Goal: Task Accomplishment & Management: Manage account settings

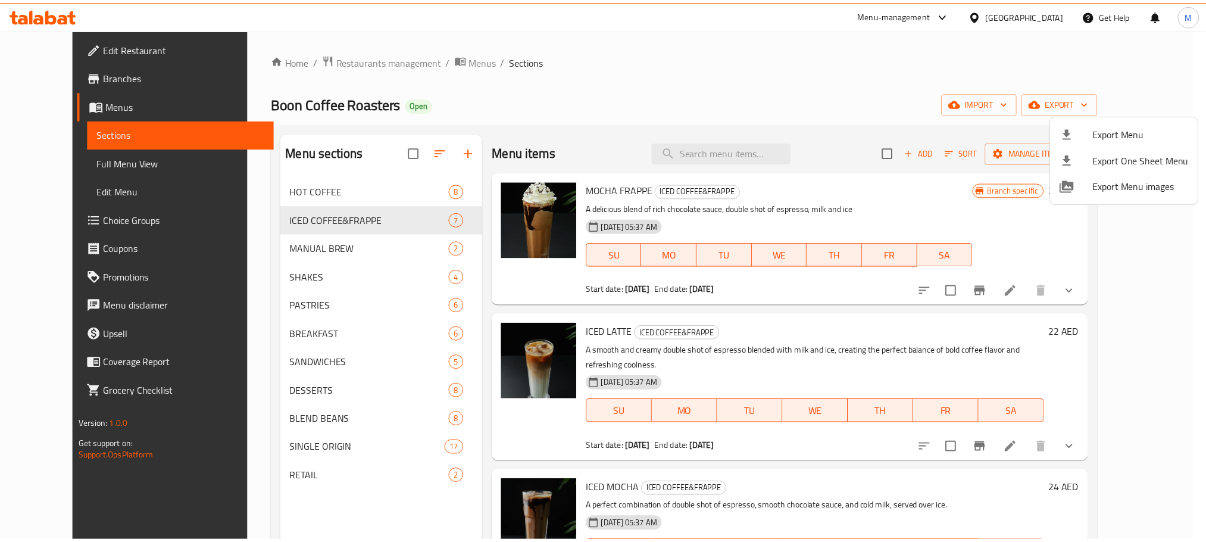
scroll to position [64, 0]
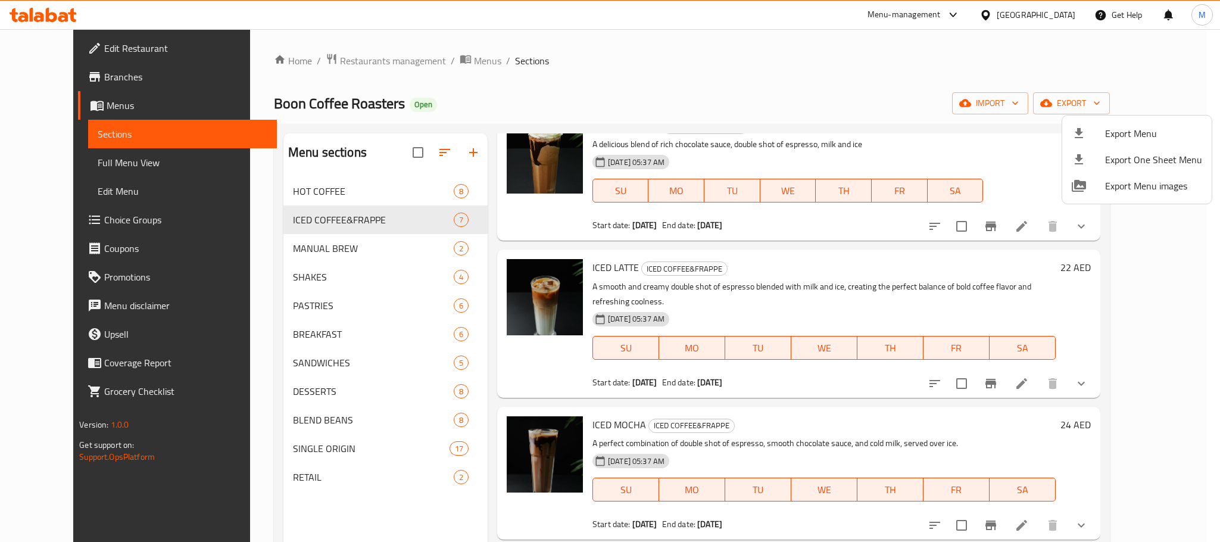
click at [68, 227] on div at bounding box center [610, 271] width 1220 height 542
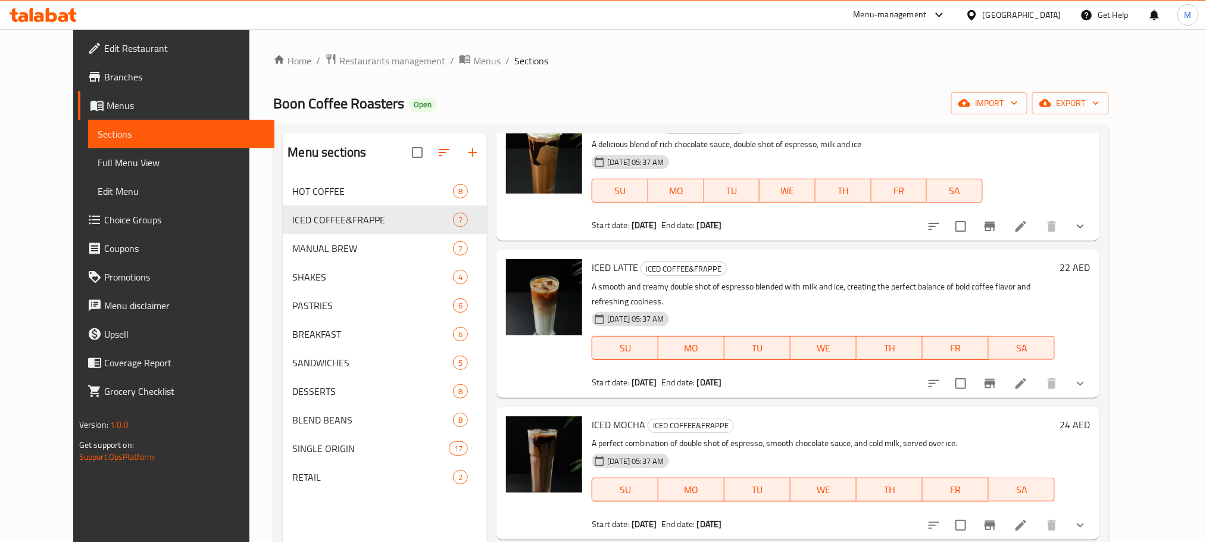
click at [104, 225] on span "Choice Groups" at bounding box center [184, 220] width 161 height 14
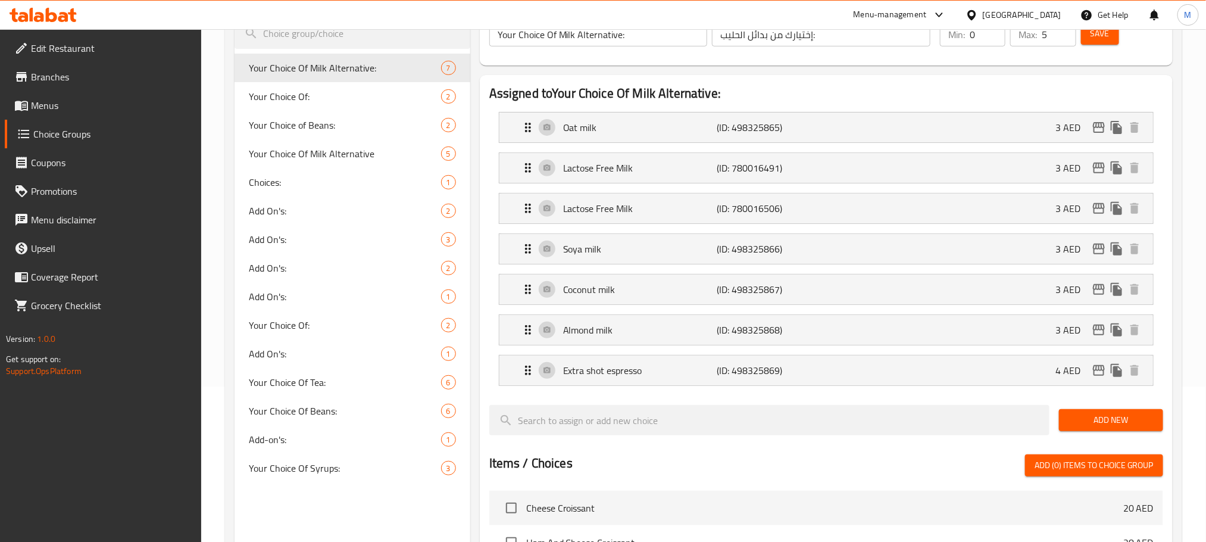
scroll to position [23, 0]
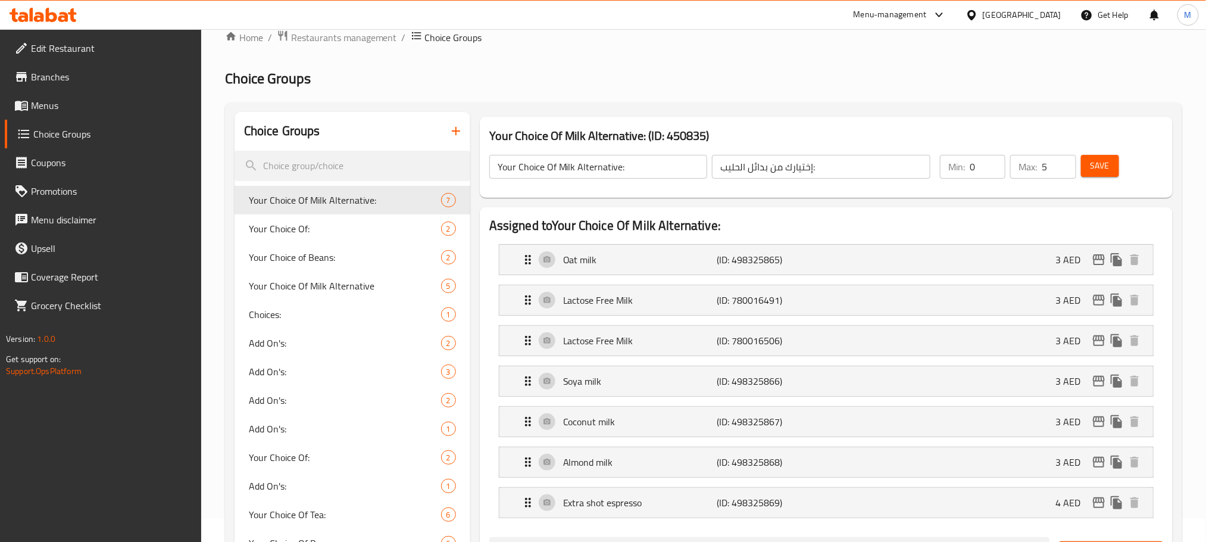
drag, startPoint x: 752, startPoint y: 64, endPoint x: 688, endPoint y: 58, distance: 64.6
click at [688, 58] on div "Home / Restaurants management / Choice Groups Choice Groups Choice Groups Your …" at bounding box center [703, 540] width 957 height 1020
drag, startPoint x: 688, startPoint y: 58, endPoint x: 613, endPoint y: 54, distance: 74.5
drag, startPoint x: 613, startPoint y: 54, endPoint x: 557, endPoint y: 58, distance: 56.1
click at [557, 58] on div "Home / Restaurants management / Choice Groups Choice Groups Choice Groups Your …" at bounding box center [703, 540] width 957 height 1020
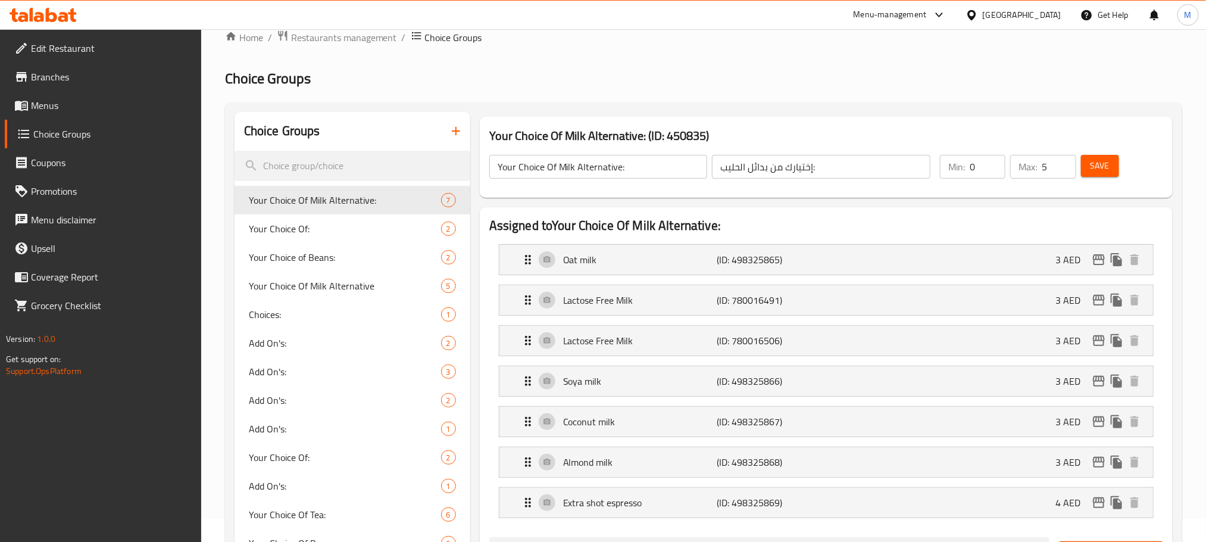
drag, startPoint x: 636, startPoint y: 86, endPoint x: 564, endPoint y: 68, distance: 74.2
click at [564, 69] on h2 "Choice Groups" at bounding box center [703, 78] width 957 height 19
drag, startPoint x: 672, startPoint y: 55, endPoint x: 604, endPoint y: 61, distance: 68.1
click at [604, 61] on div "Home / Restaurants management / Choice Groups Choice Groups Choice Groups Your …" at bounding box center [703, 540] width 957 height 1020
click at [55, 101] on span "Menus" at bounding box center [111, 105] width 161 height 14
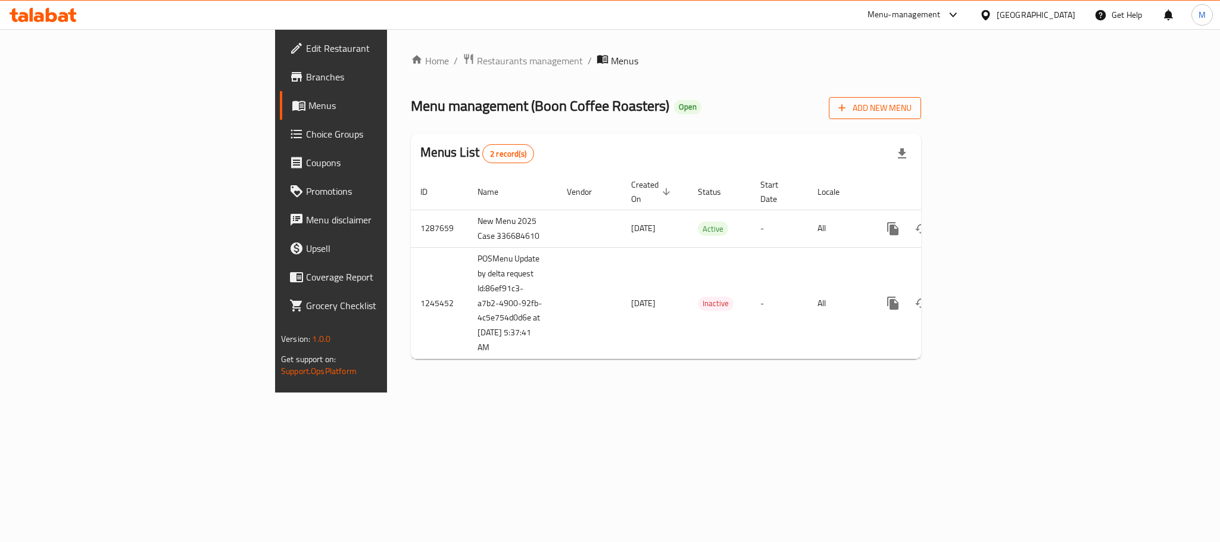
click at [911, 114] on span "Add New Menu" at bounding box center [874, 108] width 73 height 15
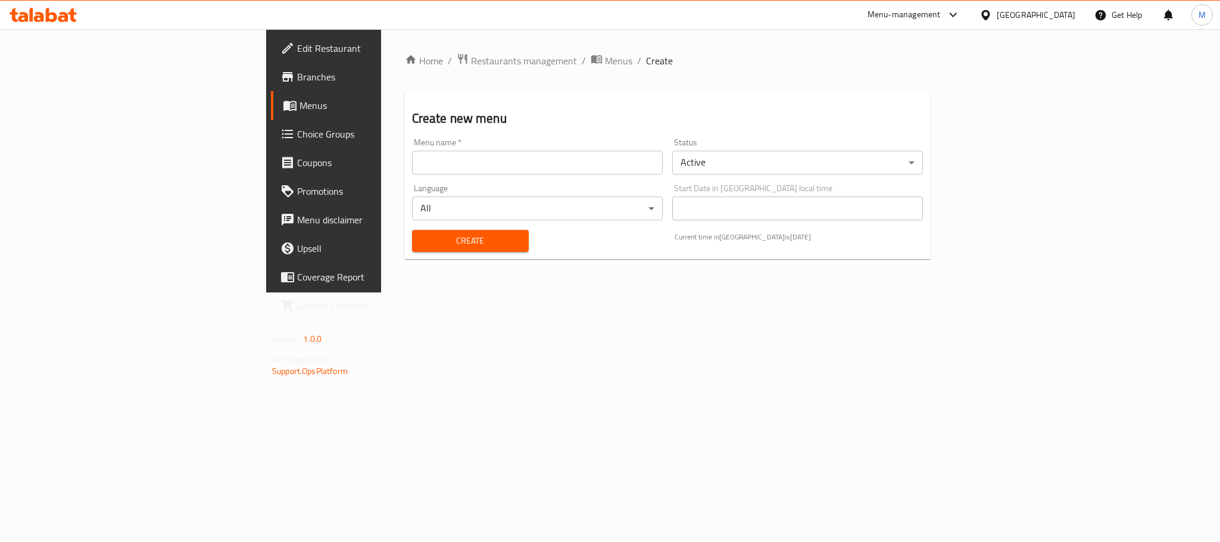
click at [861, 170] on body "​ Menu-management [GEOGRAPHIC_DATA] Get Help M Edit Restaurant Branches Menus C…" at bounding box center [610, 285] width 1220 height 513
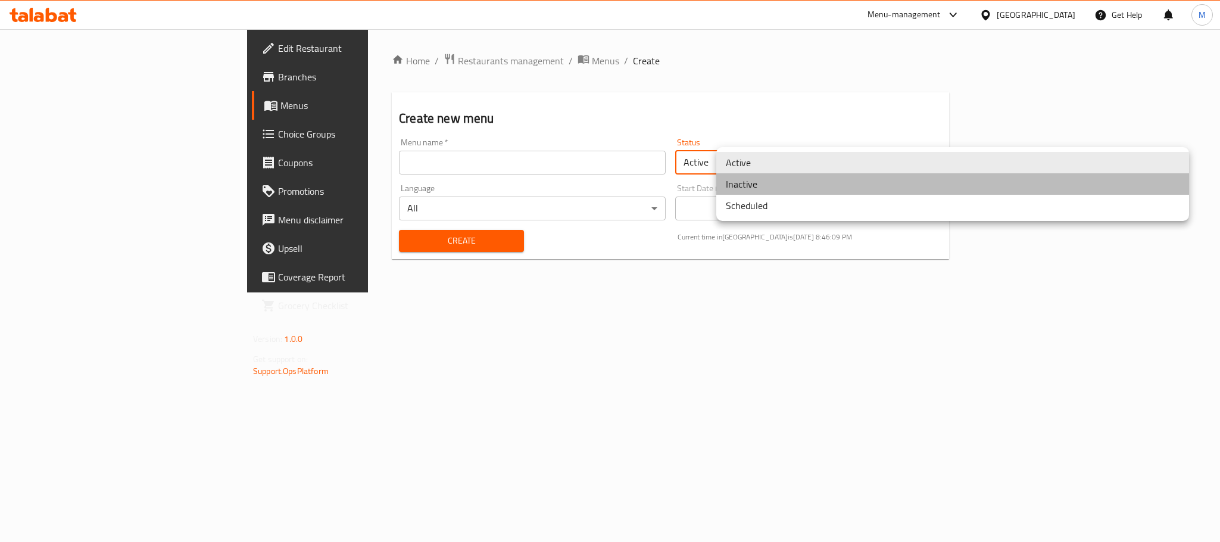
click at [797, 188] on li "Inactive" at bounding box center [952, 183] width 473 height 21
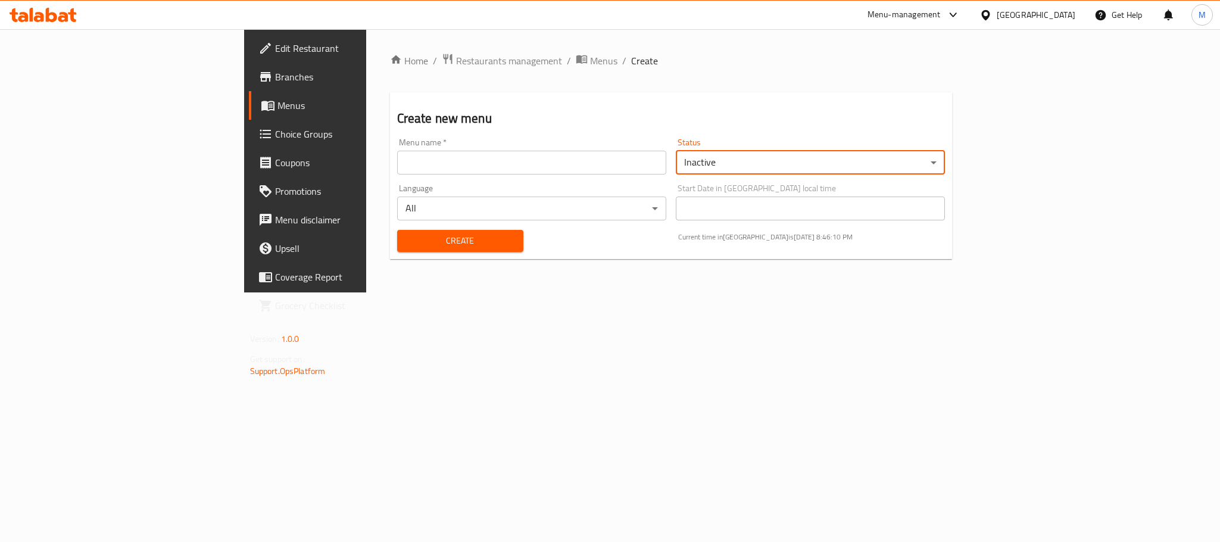
click at [402, 159] on input "text" at bounding box center [531, 163] width 269 height 24
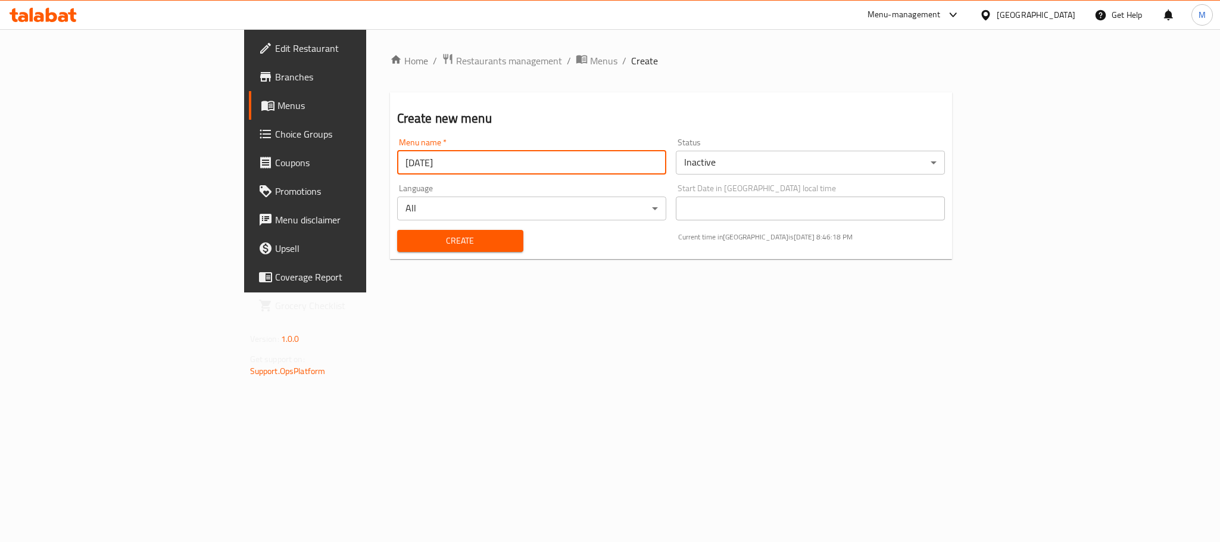
type input "[DATE]"
click at [505, 82] on div "Home / Restaurants management / Menus / Create Create new menu Menu name   * [D…" at bounding box center [671, 161] width 563 height 216
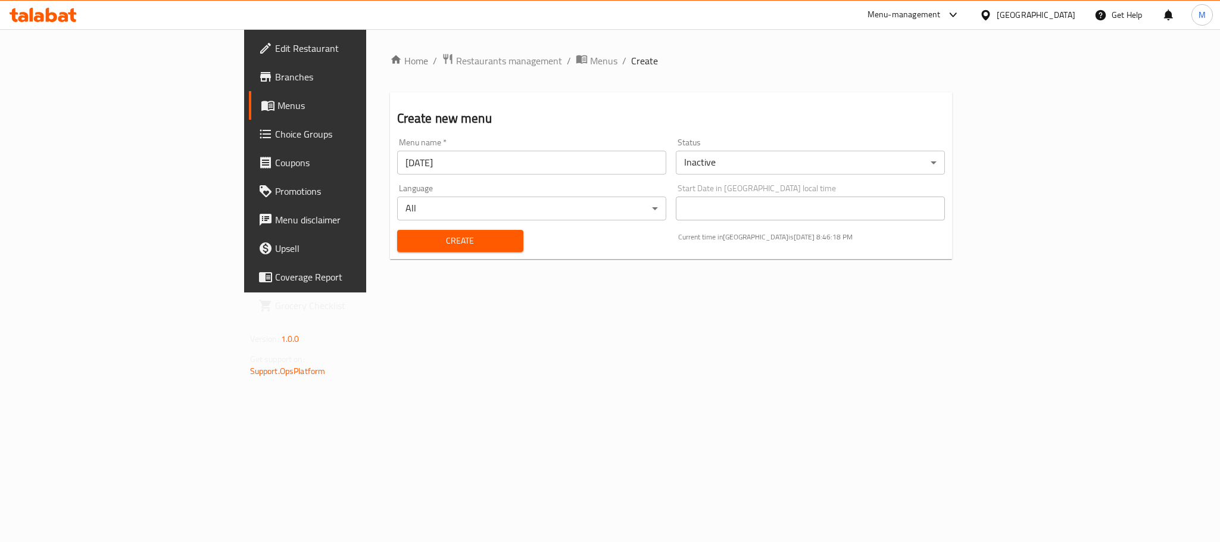
click at [397, 249] on button "Create" at bounding box center [460, 241] width 126 height 22
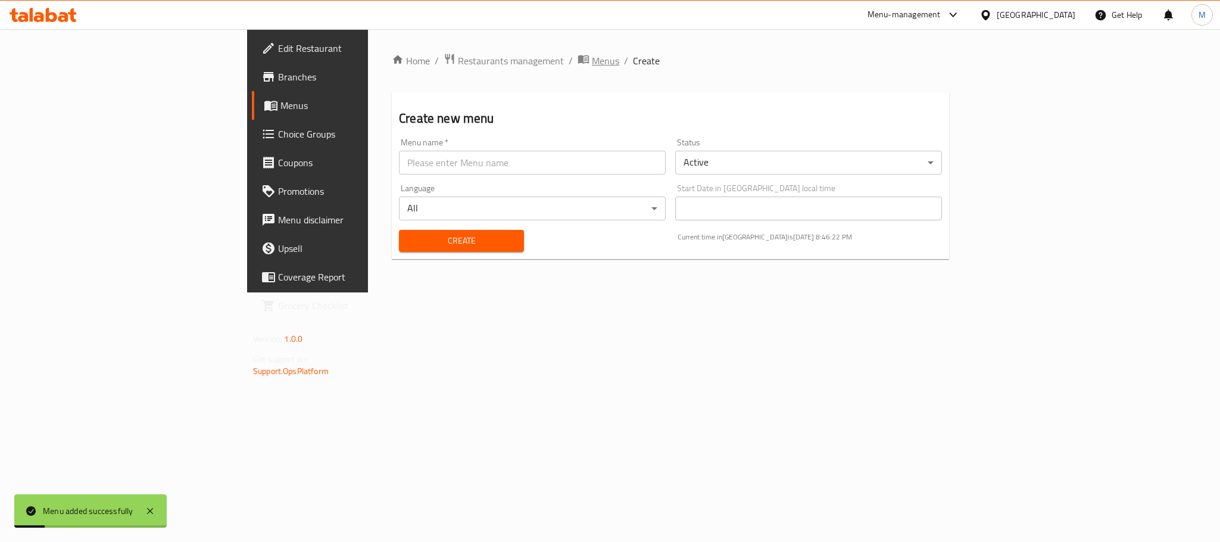
click at [592, 65] on span "Menus" at bounding box center [605, 61] width 27 height 14
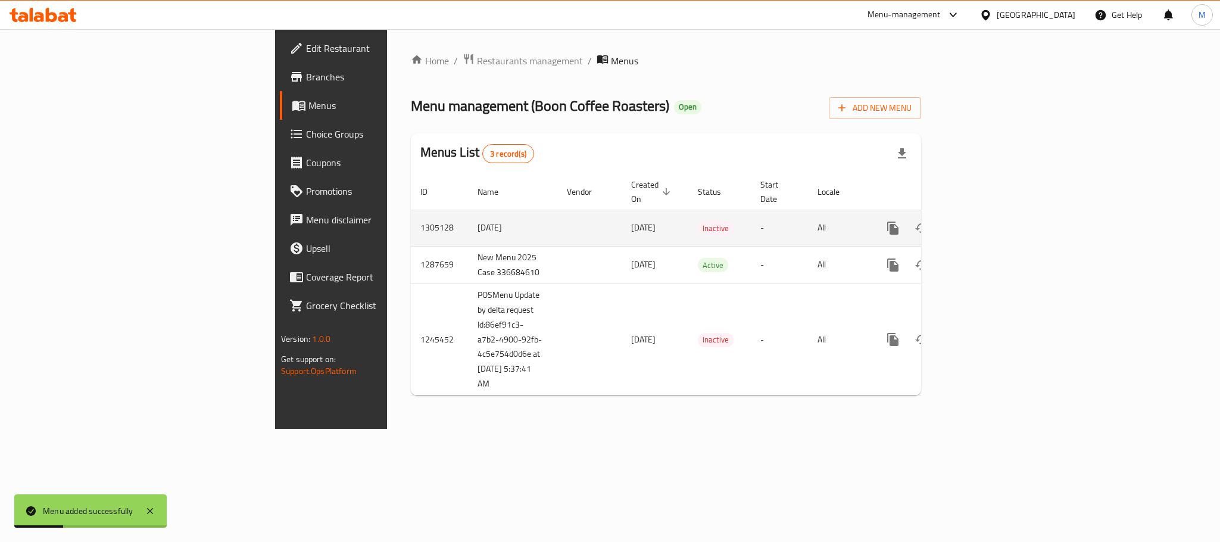
click at [986, 221] on icon "enhanced table" at bounding box center [979, 228] width 14 height 14
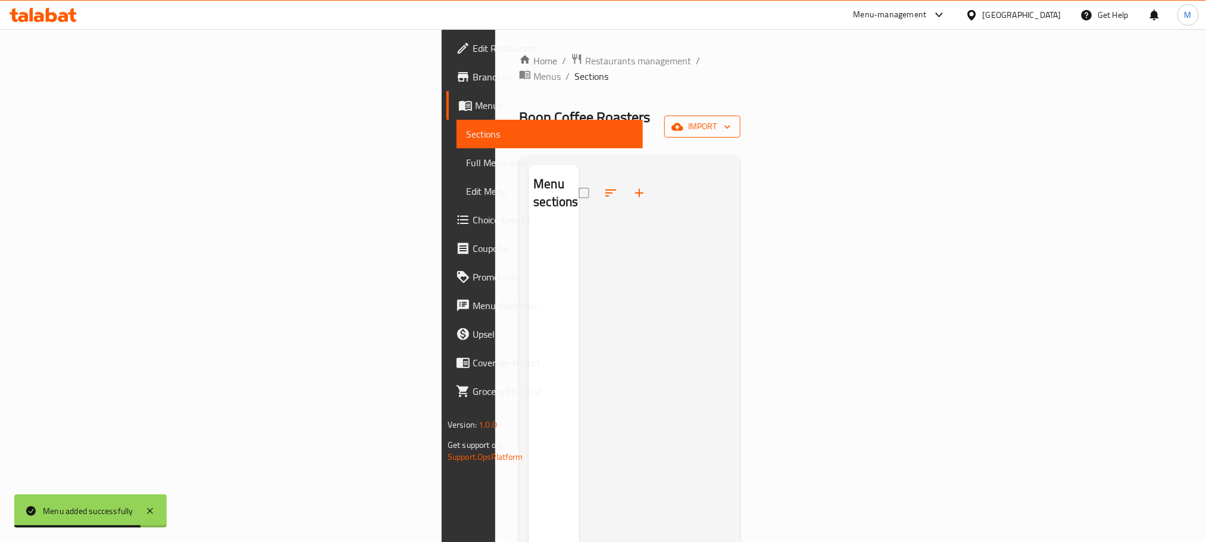
click at [741, 115] on button "import" at bounding box center [702, 126] width 76 height 22
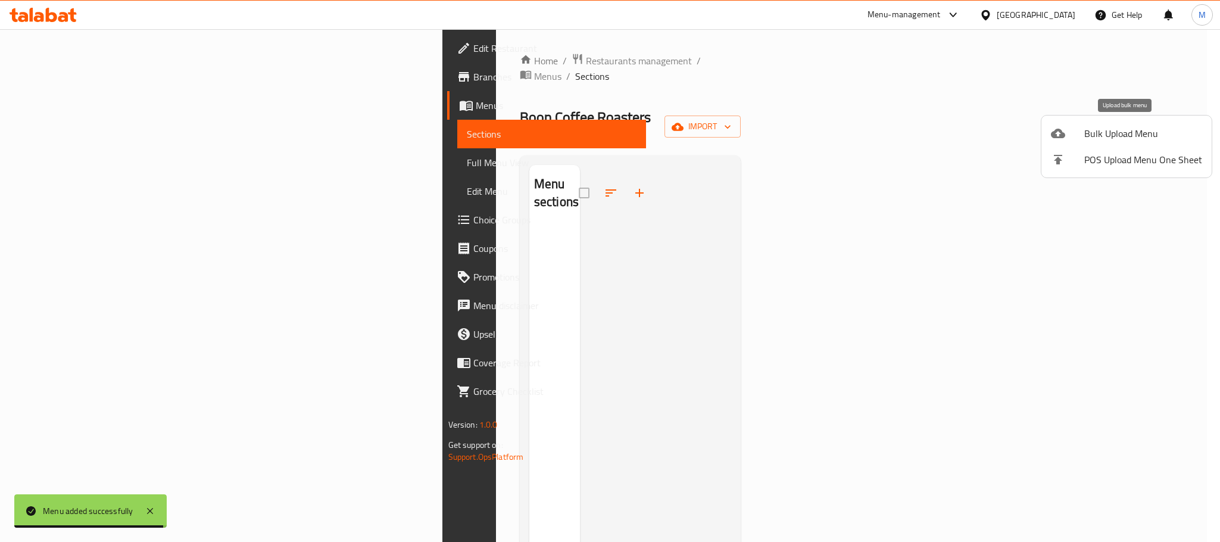
click at [1104, 126] on span "Bulk Upload Menu" at bounding box center [1143, 133] width 118 height 14
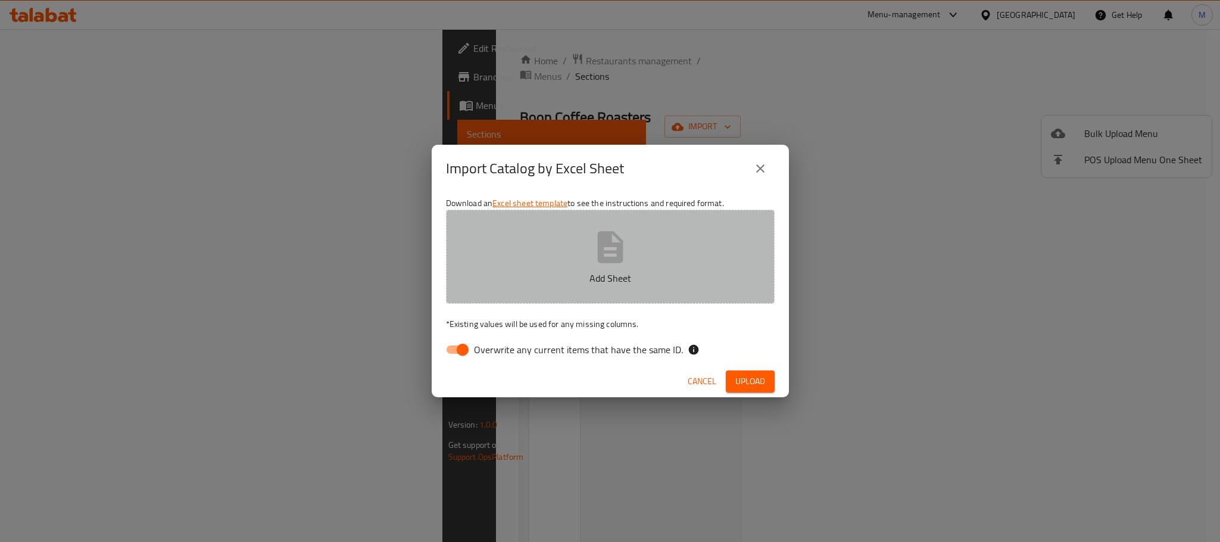
click at [664, 245] on button "Add Sheet" at bounding box center [610, 257] width 329 height 94
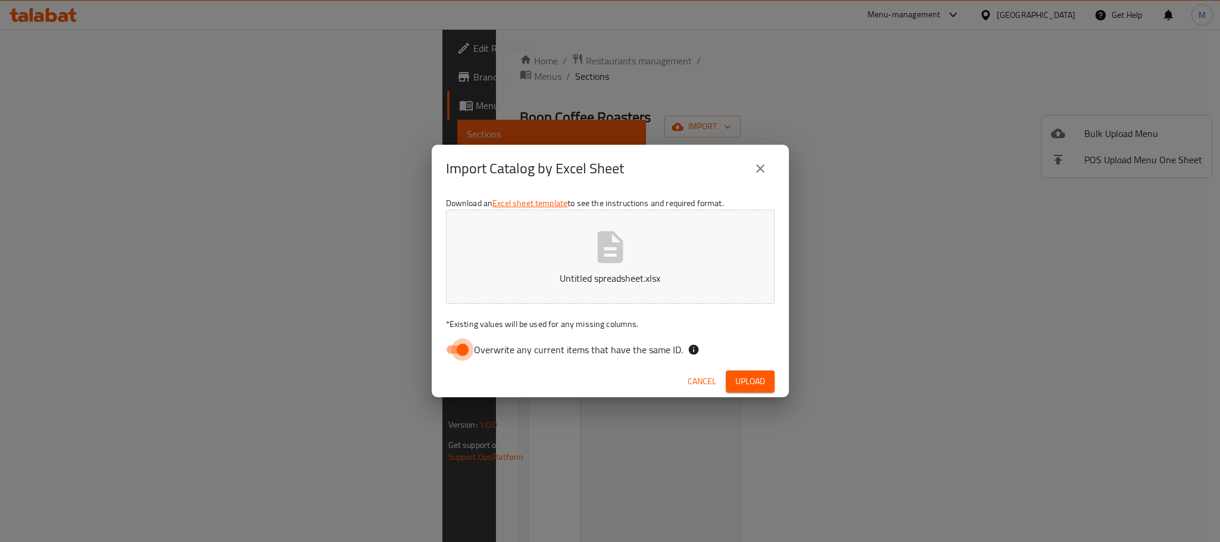
click at [457, 352] on input "Overwrite any current items that have the same ID." at bounding box center [463, 349] width 68 height 23
checkbox input "false"
click at [508, 364] on div "Download an Excel sheet template to see the instructions and required format. U…" at bounding box center [610, 278] width 357 height 173
click at [743, 385] on span "Upload" at bounding box center [750, 381] width 30 height 15
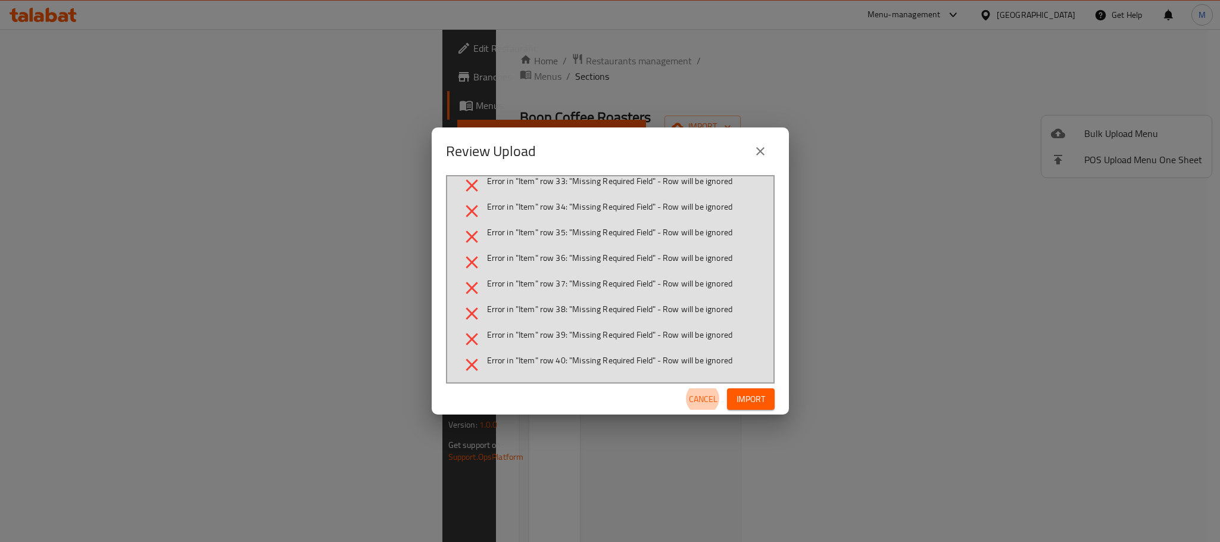
scroll to position [982, 0]
click at [758, 148] on icon "close" at bounding box center [760, 151] width 14 height 14
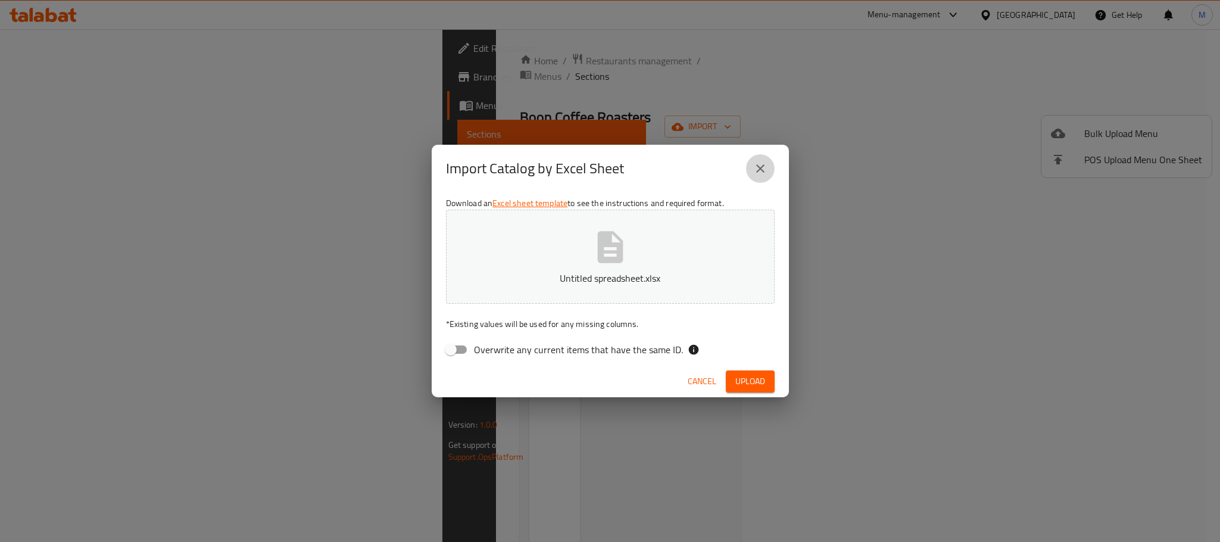
click at [759, 168] on icon "close" at bounding box center [760, 168] width 14 height 14
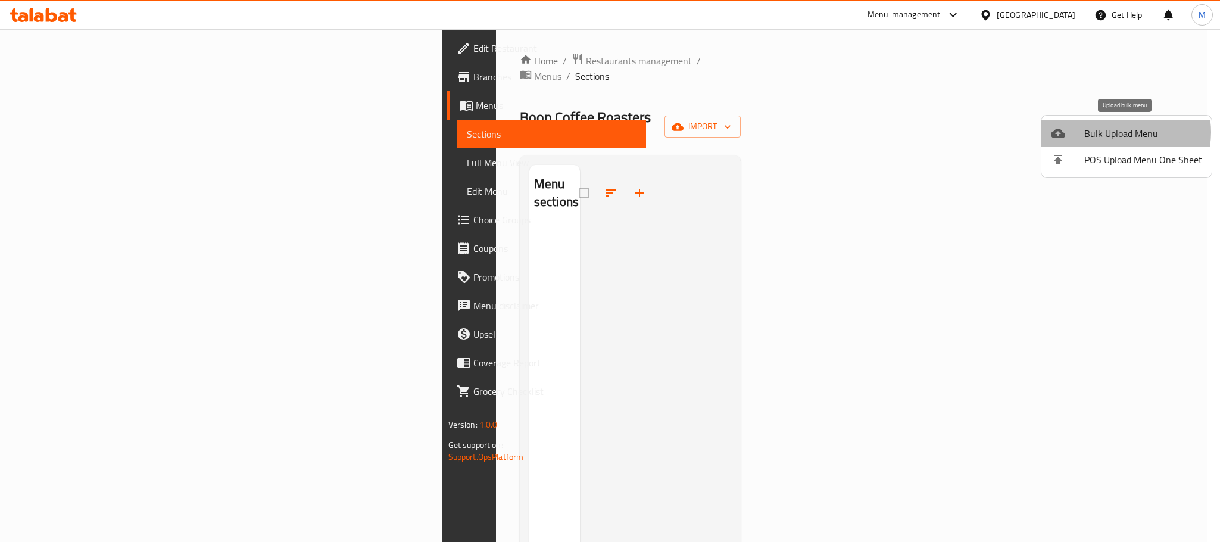
click at [1122, 132] on span "Bulk Upload Menu" at bounding box center [1143, 133] width 118 height 14
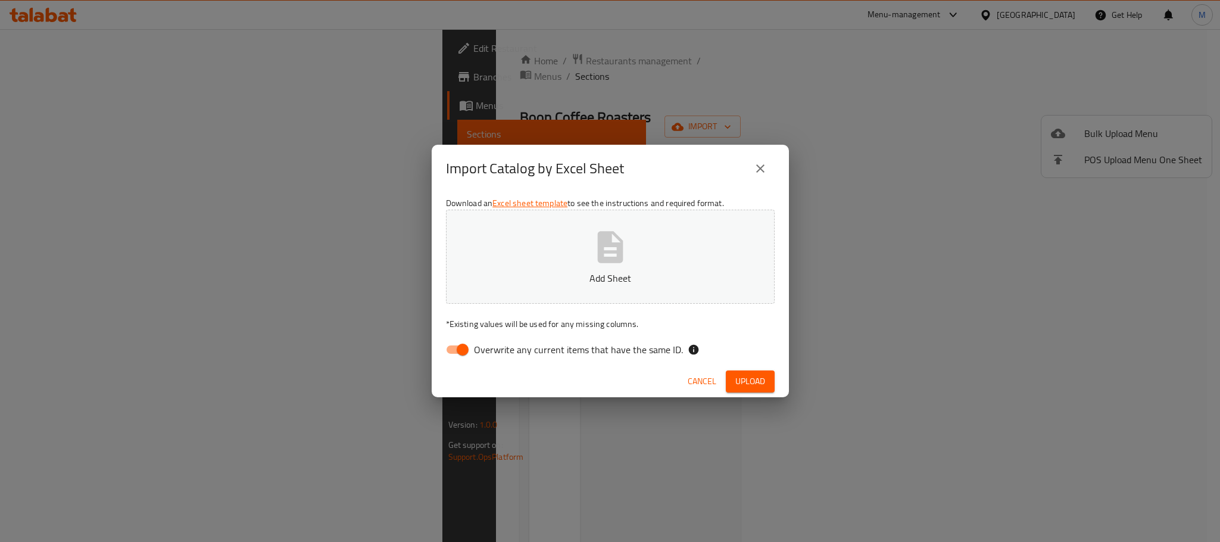
click at [672, 251] on button "Add Sheet" at bounding box center [610, 257] width 329 height 94
click at [460, 360] on div "Download an Excel sheet template to see the instructions and required format. U…" at bounding box center [610, 278] width 357 height 173
click at [460, 355] on input "Overwrite any current items that have the same ID." at bounding box center [463, 349] width 68 height 23
checkbox input "false"
click at [726, 343] on div "Overwrite any current items that have the same ID." at bounding box center [610, 349] width 329 height 23
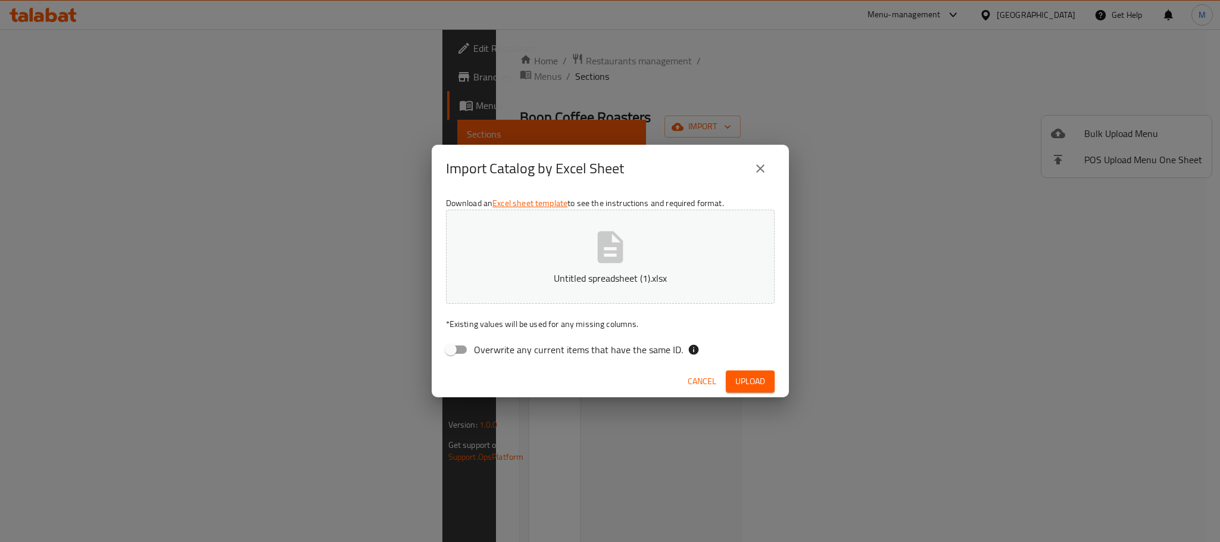
click at [748, 380] on span "Upload" at bounding box center [750, 381] width 30 height 15
